Goal: Check status: Check status

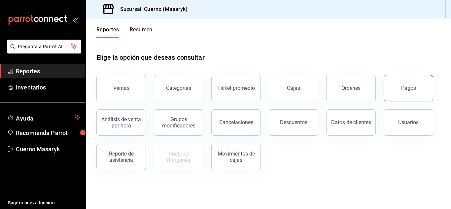
click at [397, 89] on button "Pagos" at bounding box center [409, 88] width 50 height 26
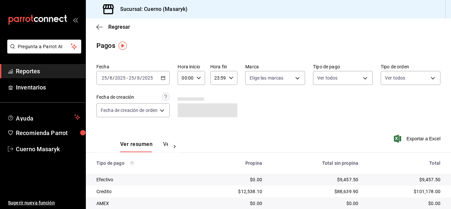
click at [202, 78] on div "00:00 Hora inicio" at bounding box center [191, 78] width 27 height 14
click at [188, 125] on button "04" at bounding box center [185, 125] width 11 height 13
type input "04:00"
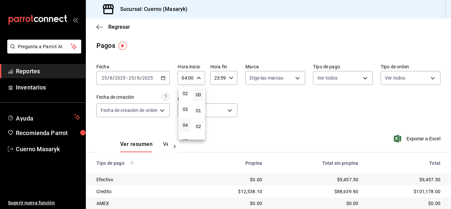
click at [271, 119] on div at bounding box center [225, 104] width 451 height 209
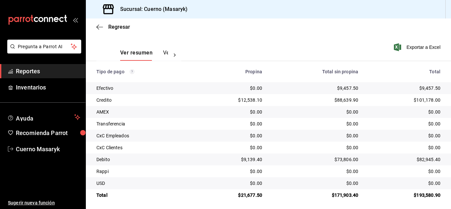
scroll to position [94, 0]
